Goal: Complete application form

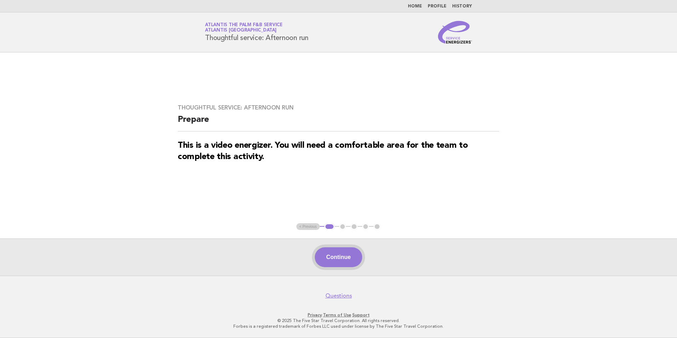
click at [338, 258] on button "Continue" at bounding box center [338, 257] width 47 height 20
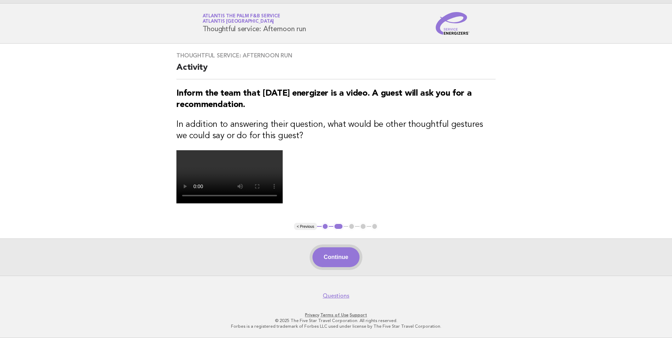
click at [330, 257] on button "Continue" at bounding box center [335, 257] width 47 height 20
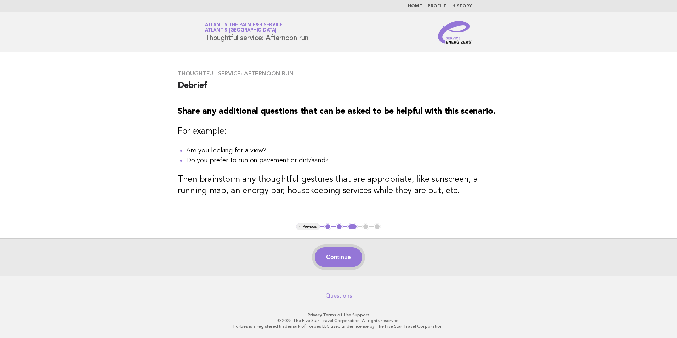
click at [334, 251] on button "Continue" at bounding box center [338, 257] width 47 height 20
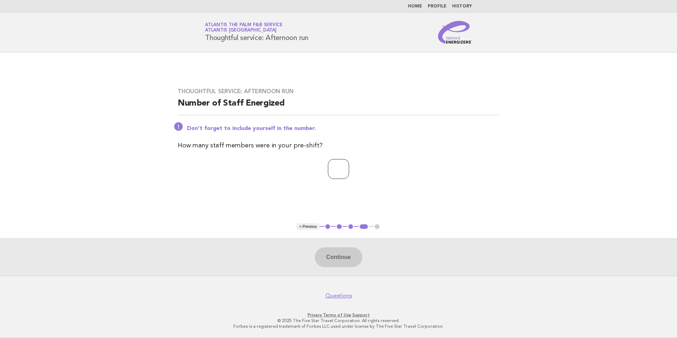
click at [336, 173] on input "number" at bounding box center [338, 169] width 21 height 20
type input "**"
click at [348, 258] on button "Continue" at bounding box center [338, 257] width 47 height 20
